Goal: Task Accomplishment & Management: Complete application form

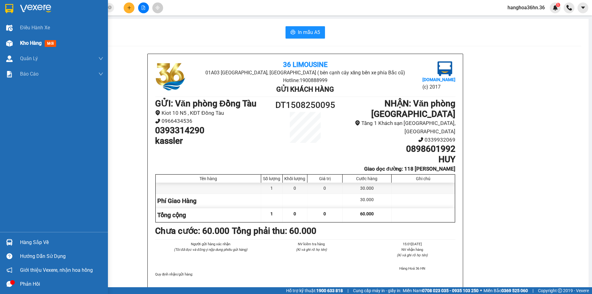
click at [31, 40] on span "Kho hàng" at bounding box center [31, 43] width 22 height 6
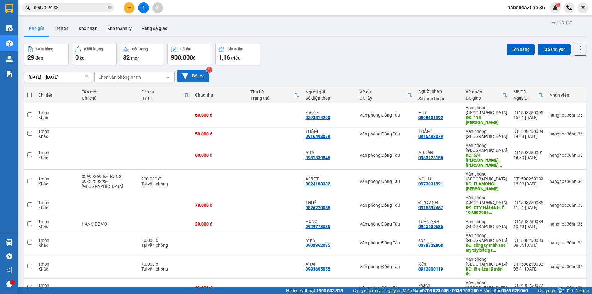
click at [193, 72] on button "Bộ lọc" at bounding box center [193, 76] width 32 height 13
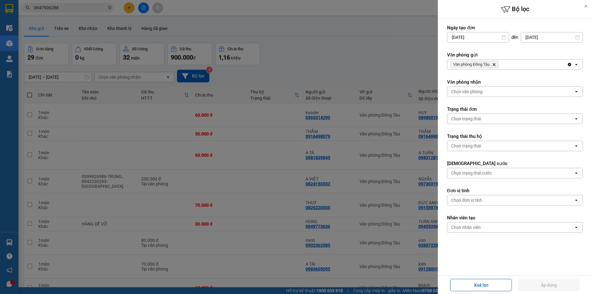
click at [493, 64] on icon "Delete" at bounding box center [494, 65] width 4 height 4
click at [496, 64] on div "Chọn văn phòng" at bounding box center [511, 65] width 126 height 10
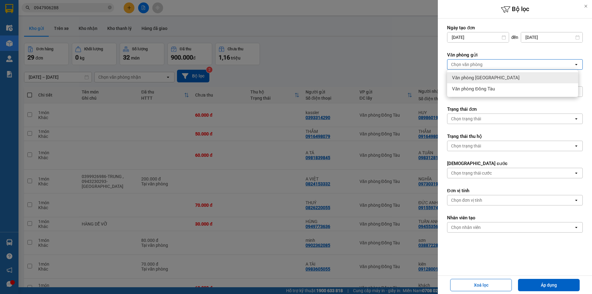
click at [486, 78] on span "Văn phòng [GEOGRAPHIC_DATA]" at bounding box center [486, 78] width 68 height 6
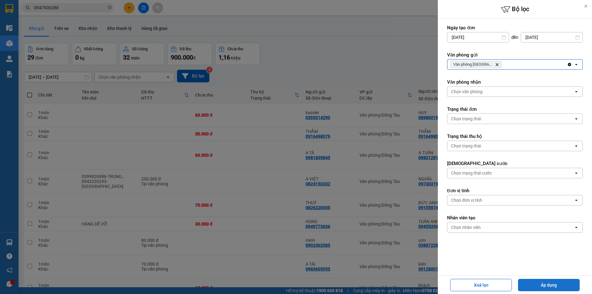
click at [552, 285] on button "Áp dụng" at bounding box center [549, 285] width 62 height 12
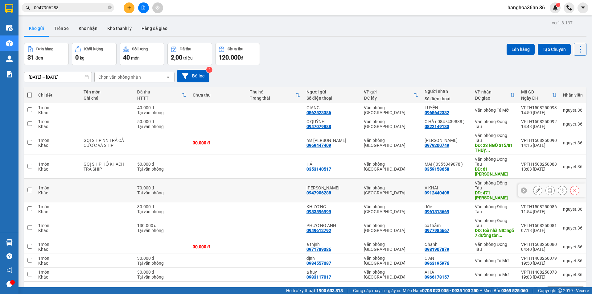
click at [415, 185] on div "Văn phòng [GEOGRAPHIC_DATA]" at bounding box center [391, 190] width 55 height 10
checkbox input "true"
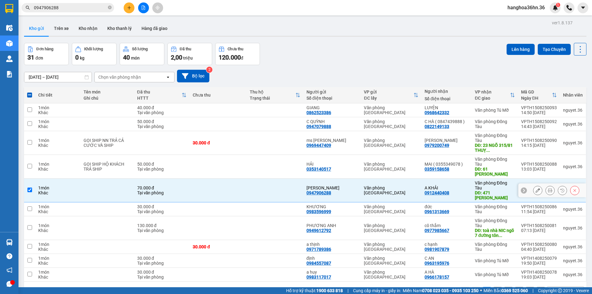
click at [534, 185] on button at bounding box center [538, 190] width 9 height 11
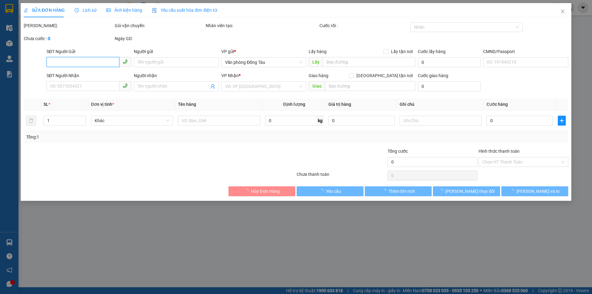
type input "0947906288"
type input "[PERSON_NAME]"
type input "0912440408"
type input "A KHẢI"
type input "471 [PERSON_NAME]"
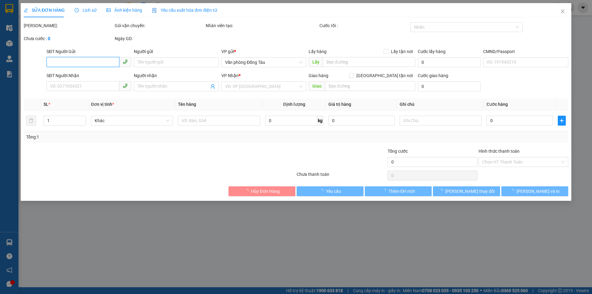
type input "40.000"
type input "70.000"
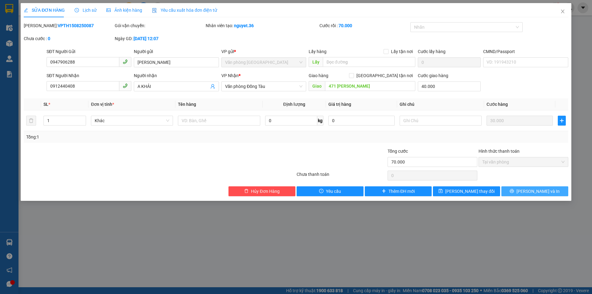
click at [537, 192] on span "[PERSON_NAME] và In" at bounding box center [538, 191] width 43 height 7
